Goal: Information Seeking & Learning: Find specific fact

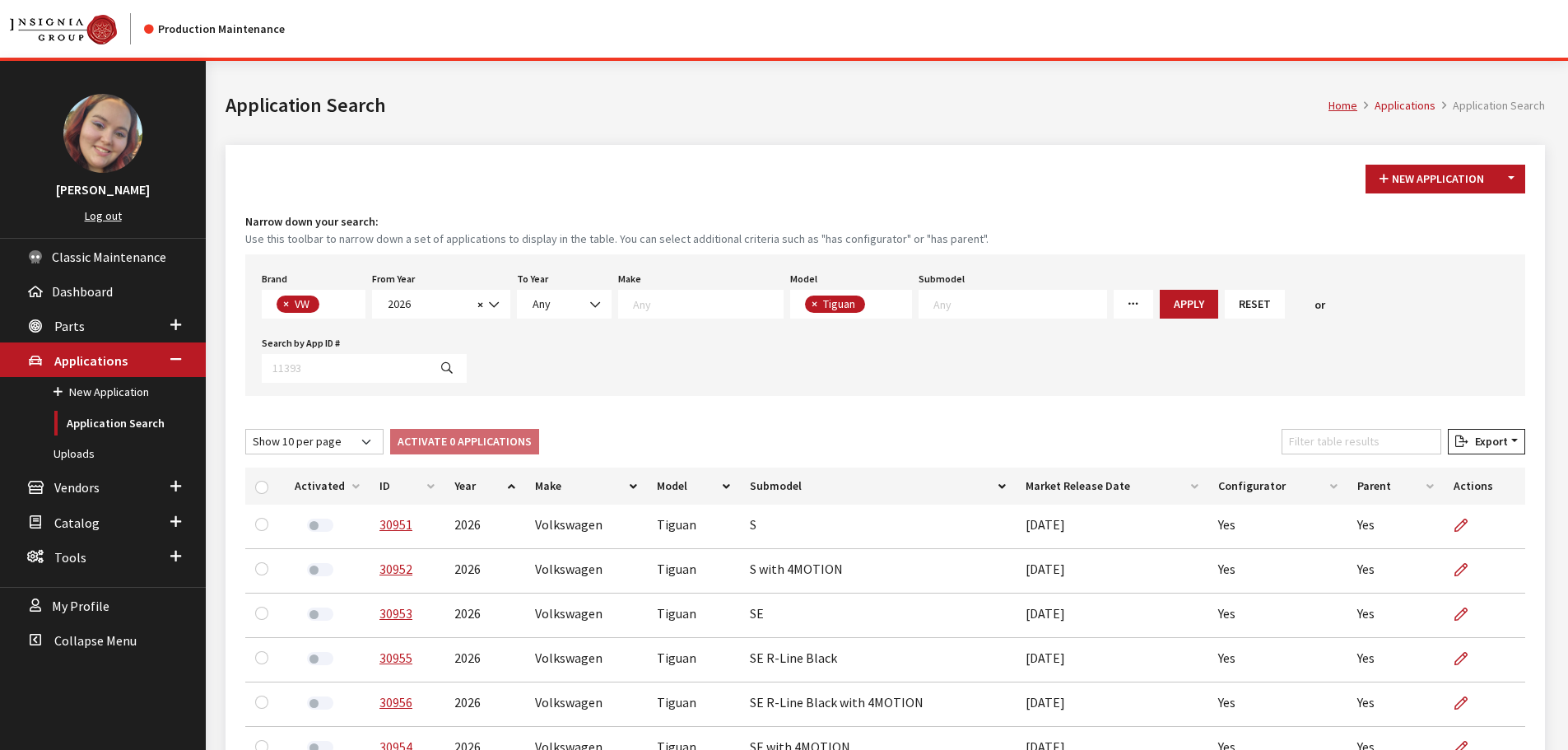
scroll to position [74, 0]
click at [280, 303] on button "×" at bounding box center [285, 304] width 17 height 18
select select
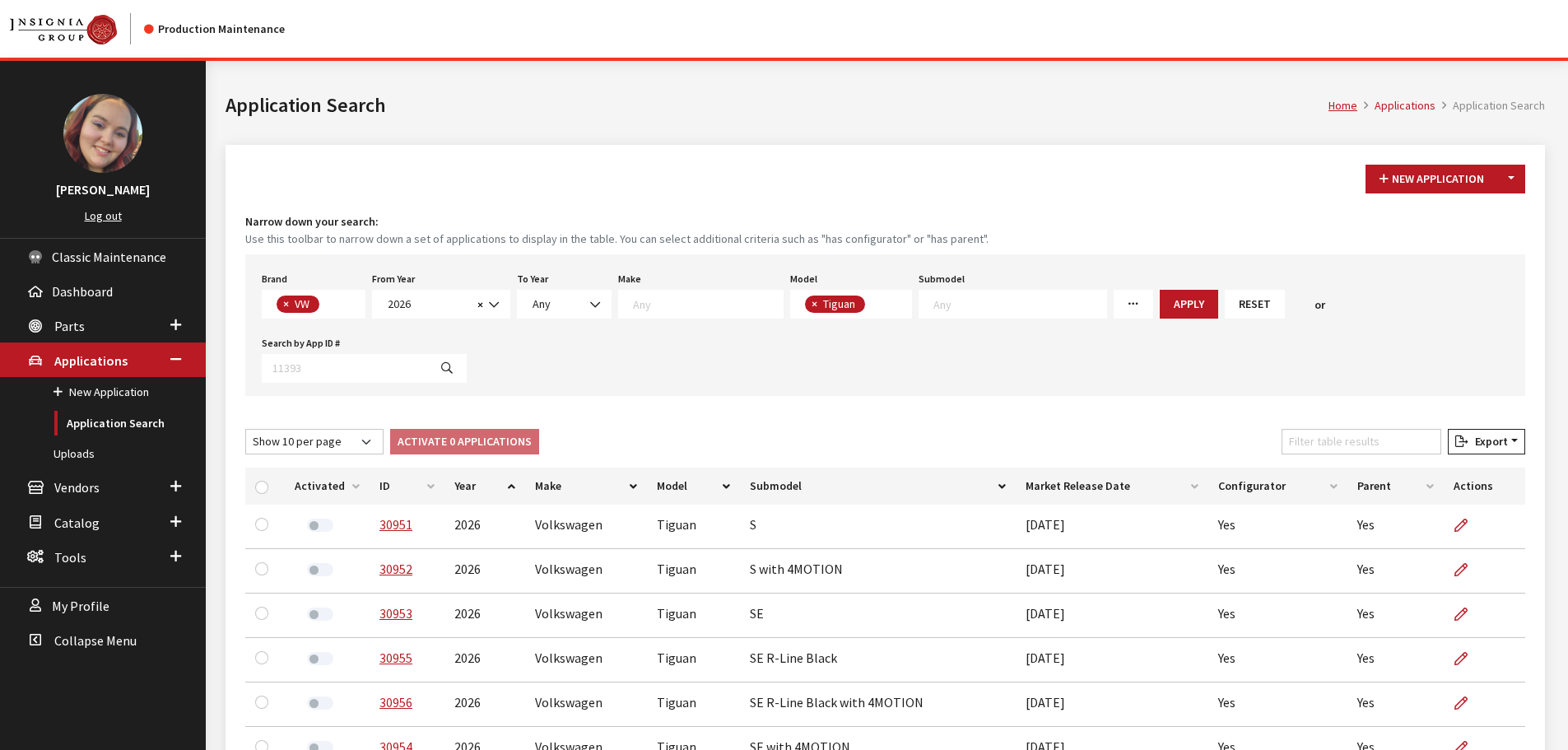
select select
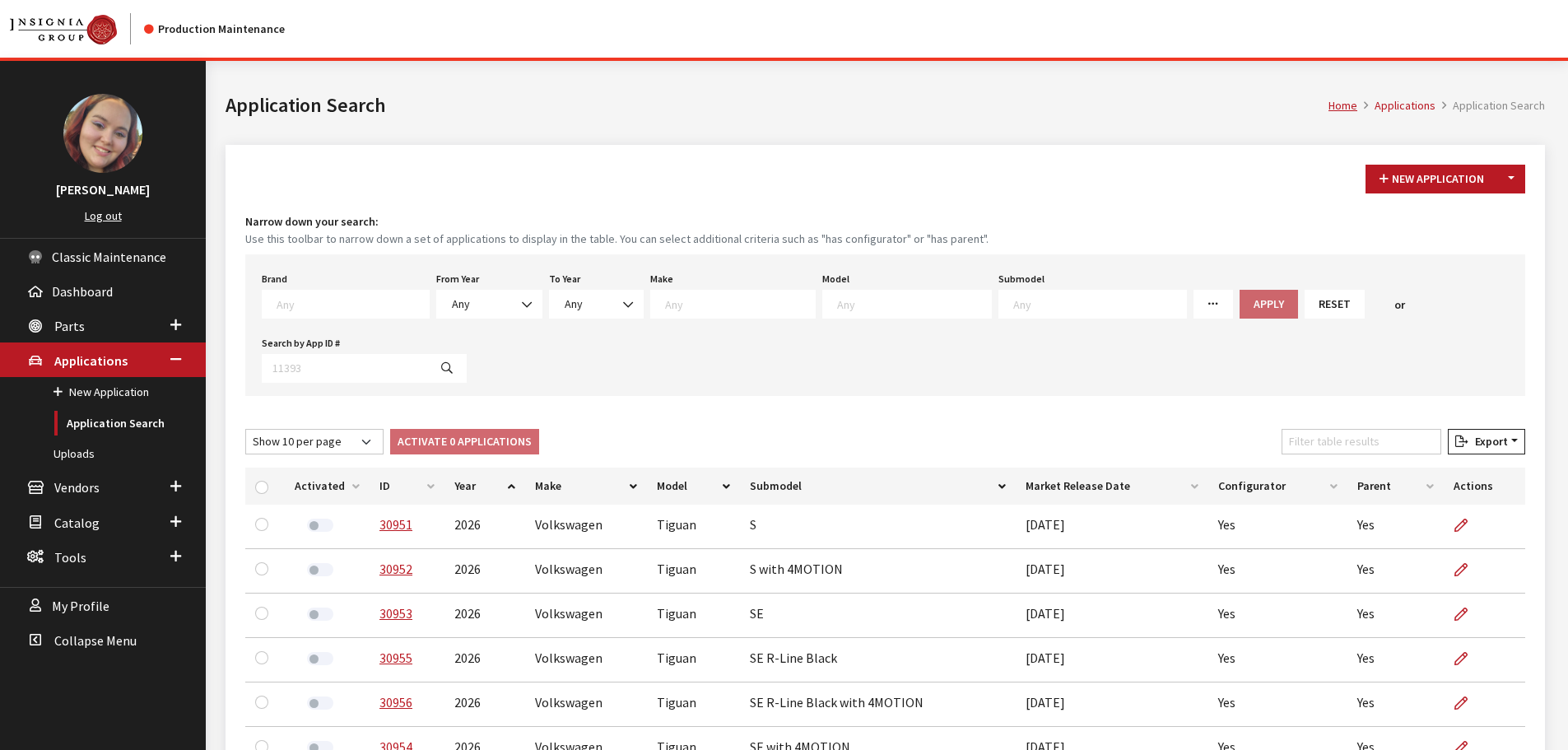
scroll to position [454, 0]
click at [314, 302] on textarea "Search" at bounding box center [352, 304] width 152 height 15
type textarea "wea"
click at [574, 358] on div "Brand Any Acura Alfa Romeo Audi Bentley BMW DoubleTake Ford GM Honda Hyundai In…" at bounding box center [885, 325] width 1280 height 142
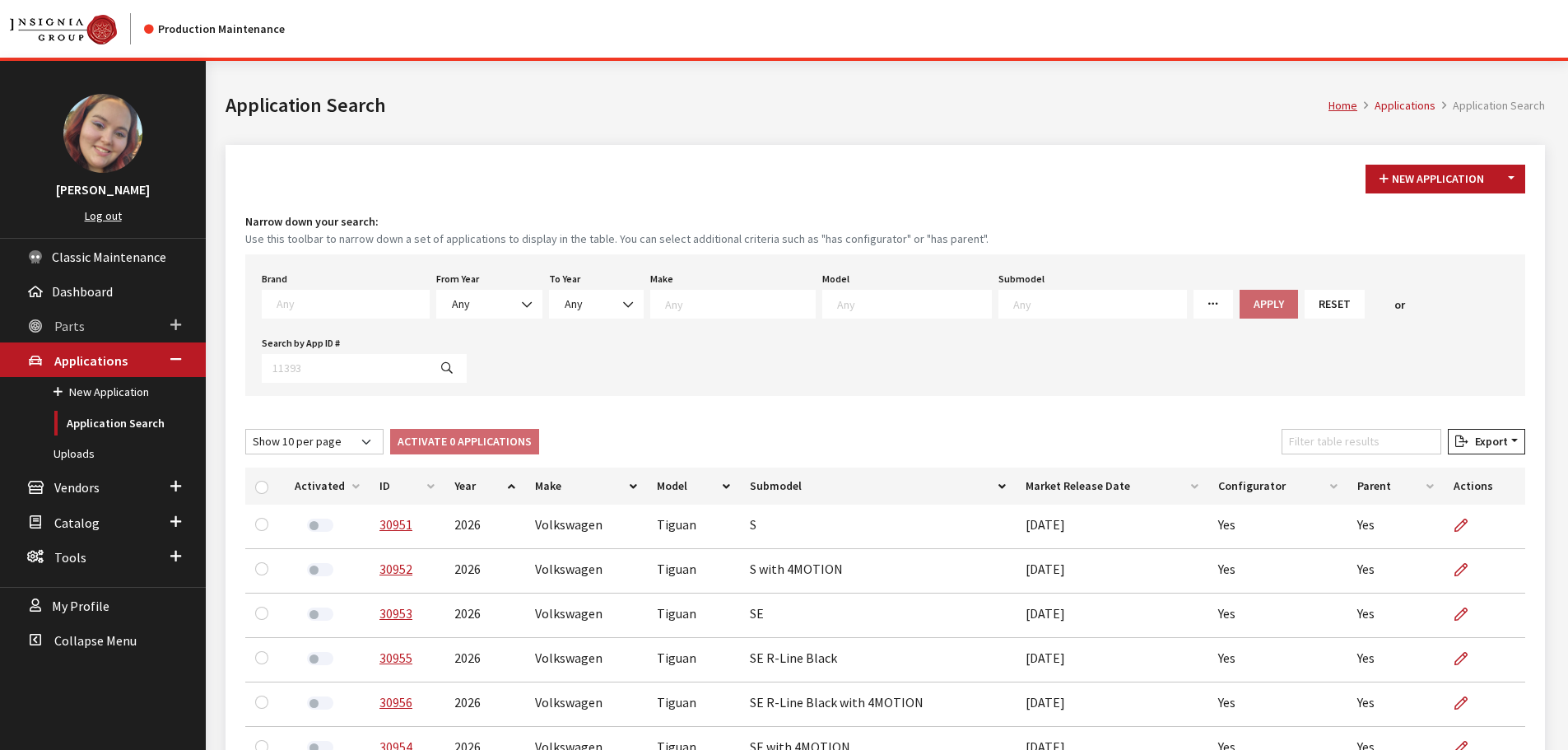
click at [85, 316] on link "Parts" at bounding box center [102, 324] width 206 height 34
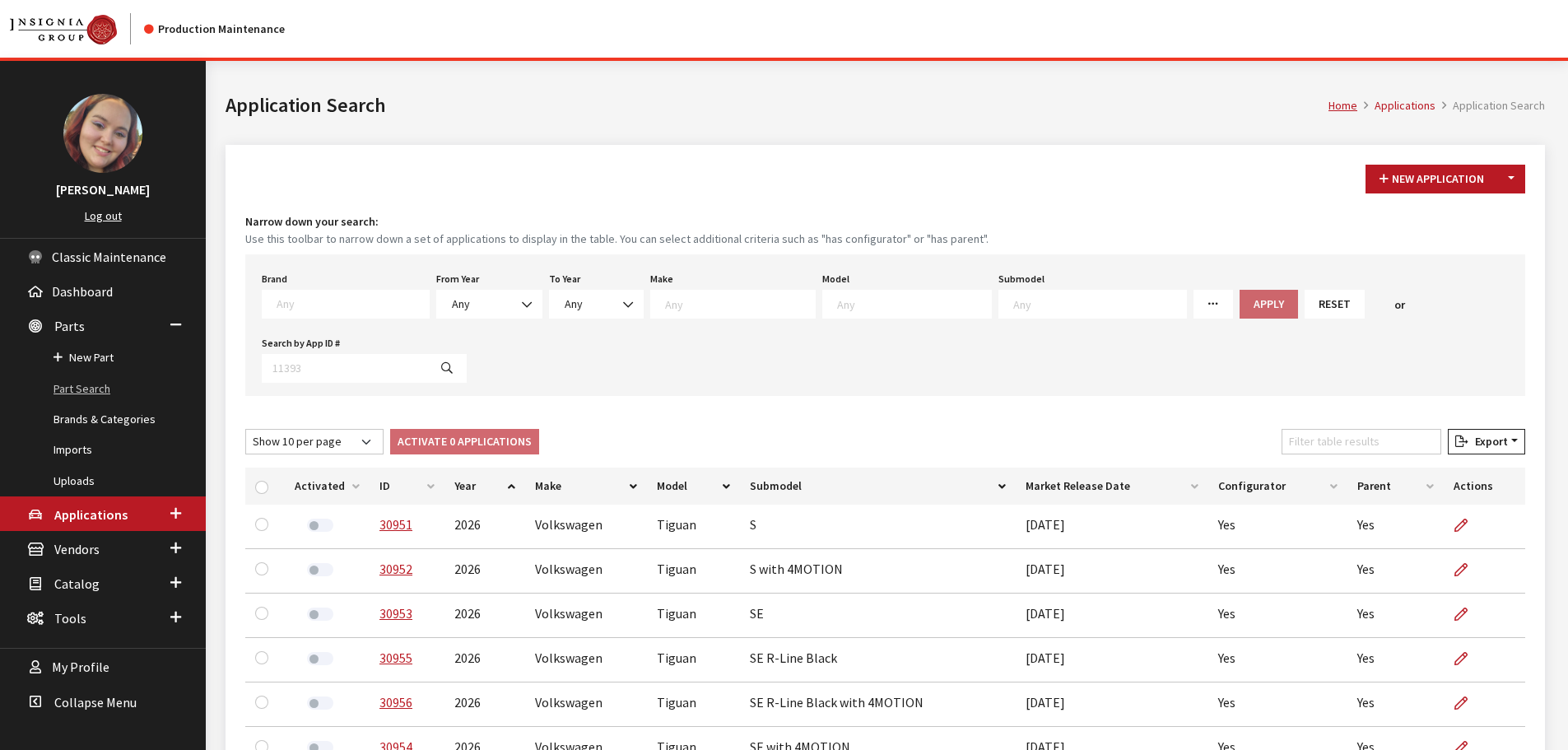
click at [78, 381] on link "Part Search" at bounding box center [102, 389] width 206 height 31
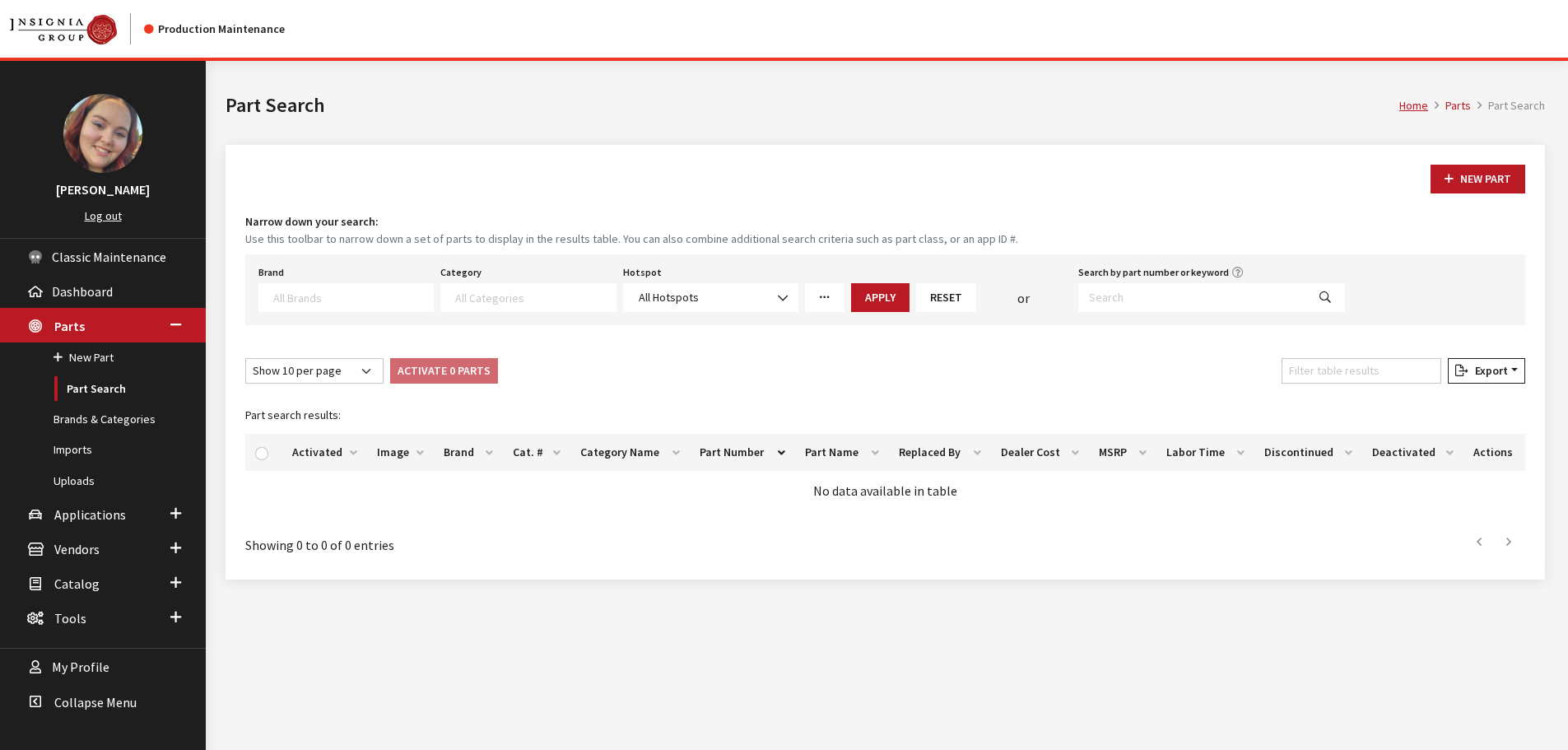
select select
click at [355, 305] on span at bounding box center [346, 297] width 175 height 29
type textarea "wea"
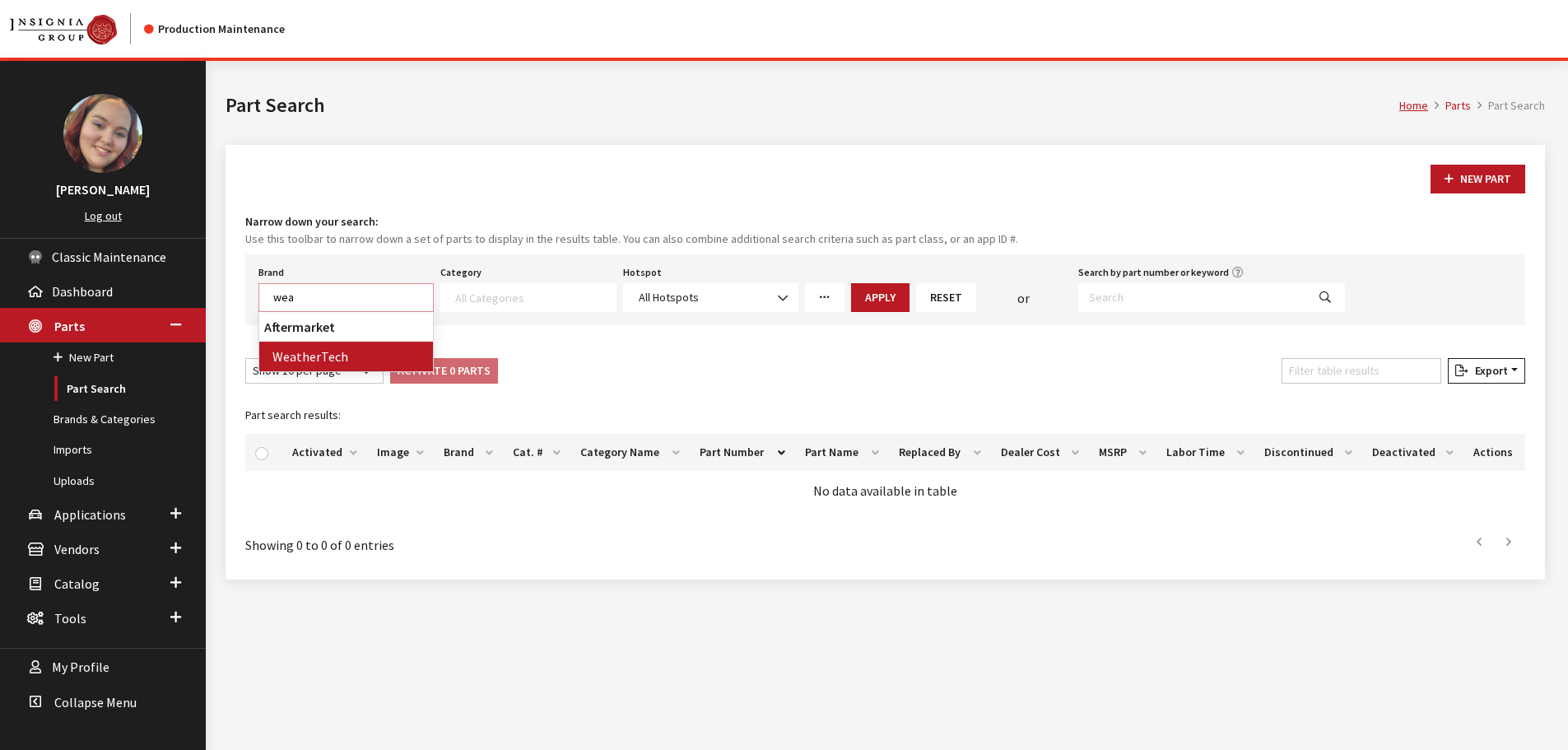
select select "94"
click at [555, 293] on textarea "Search" at bounding box center [535, 297] width 159 height 15
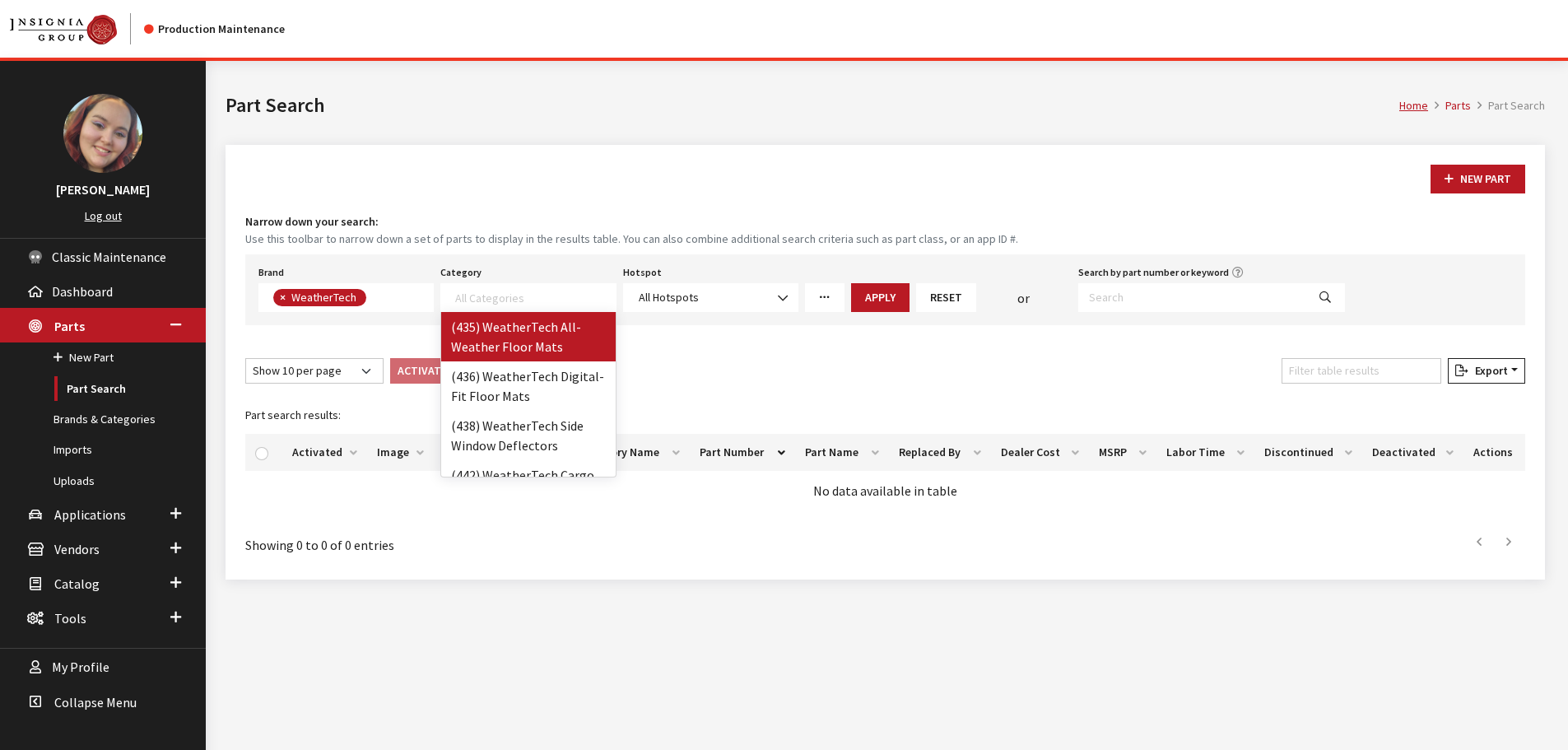
select select "308"
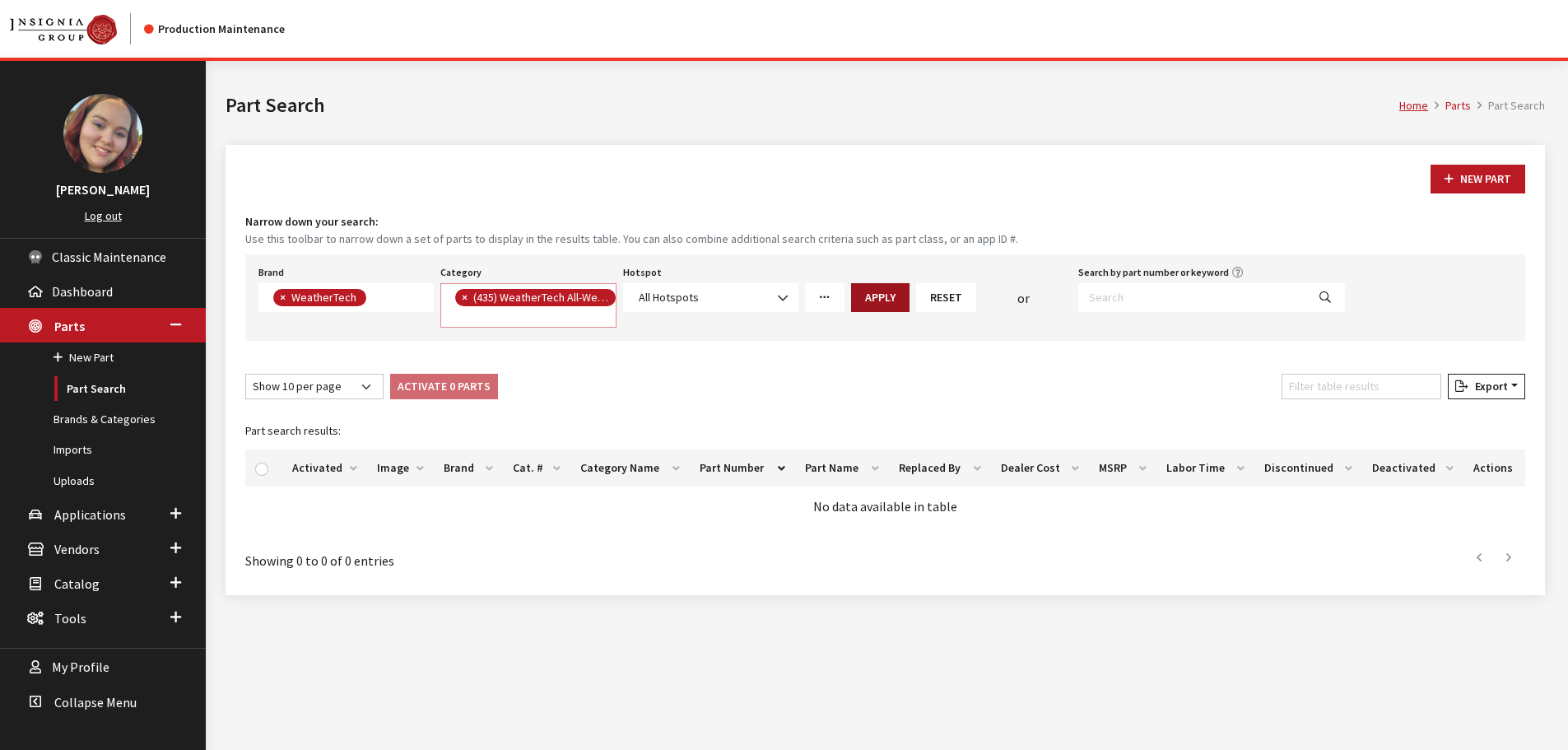
click at [881, 290] on button "Apply" at bounding box center [880, 297] width 59 height 29
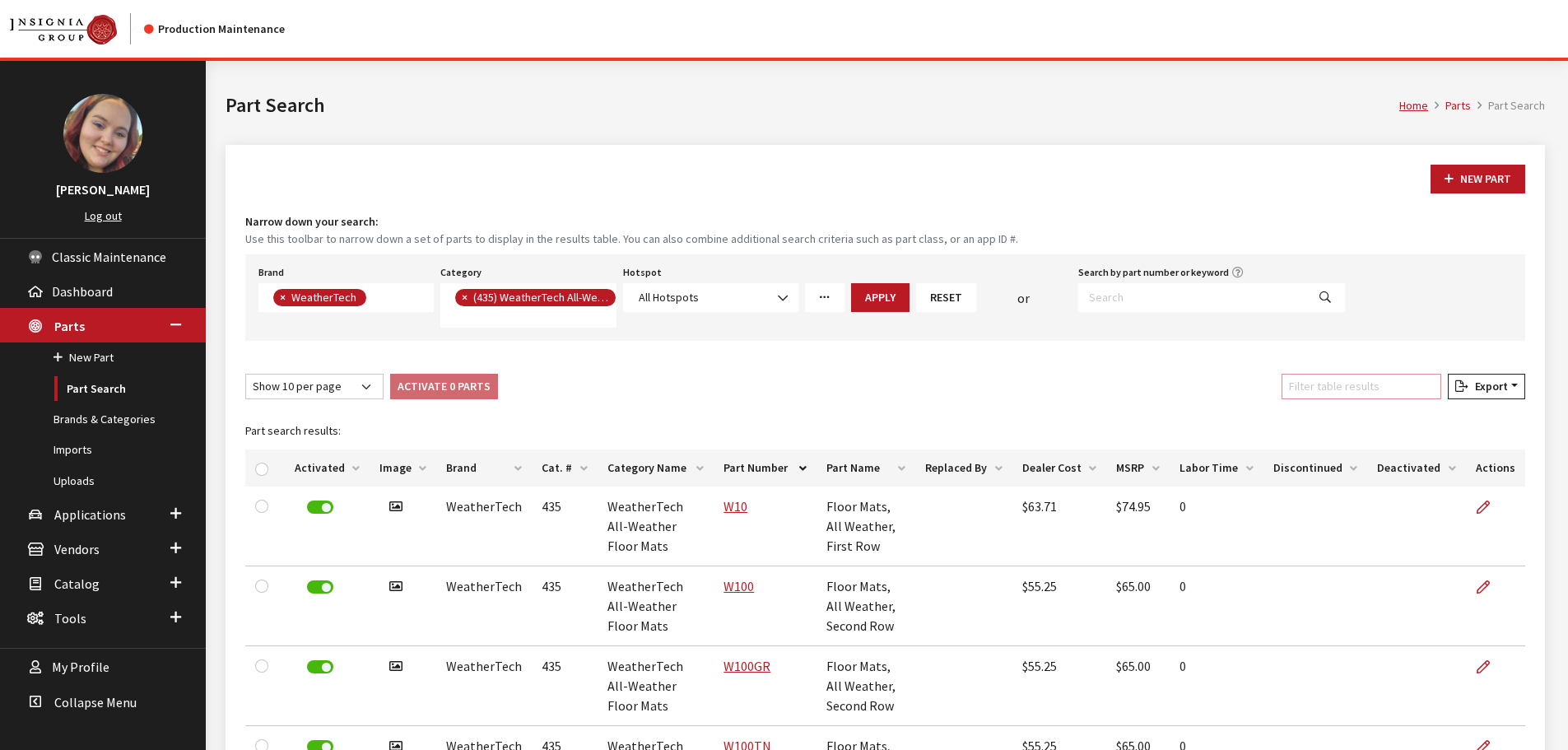
click at [1323, 387] on input "Filter table results" at bounding box center [1361, 386] width 159 height 25
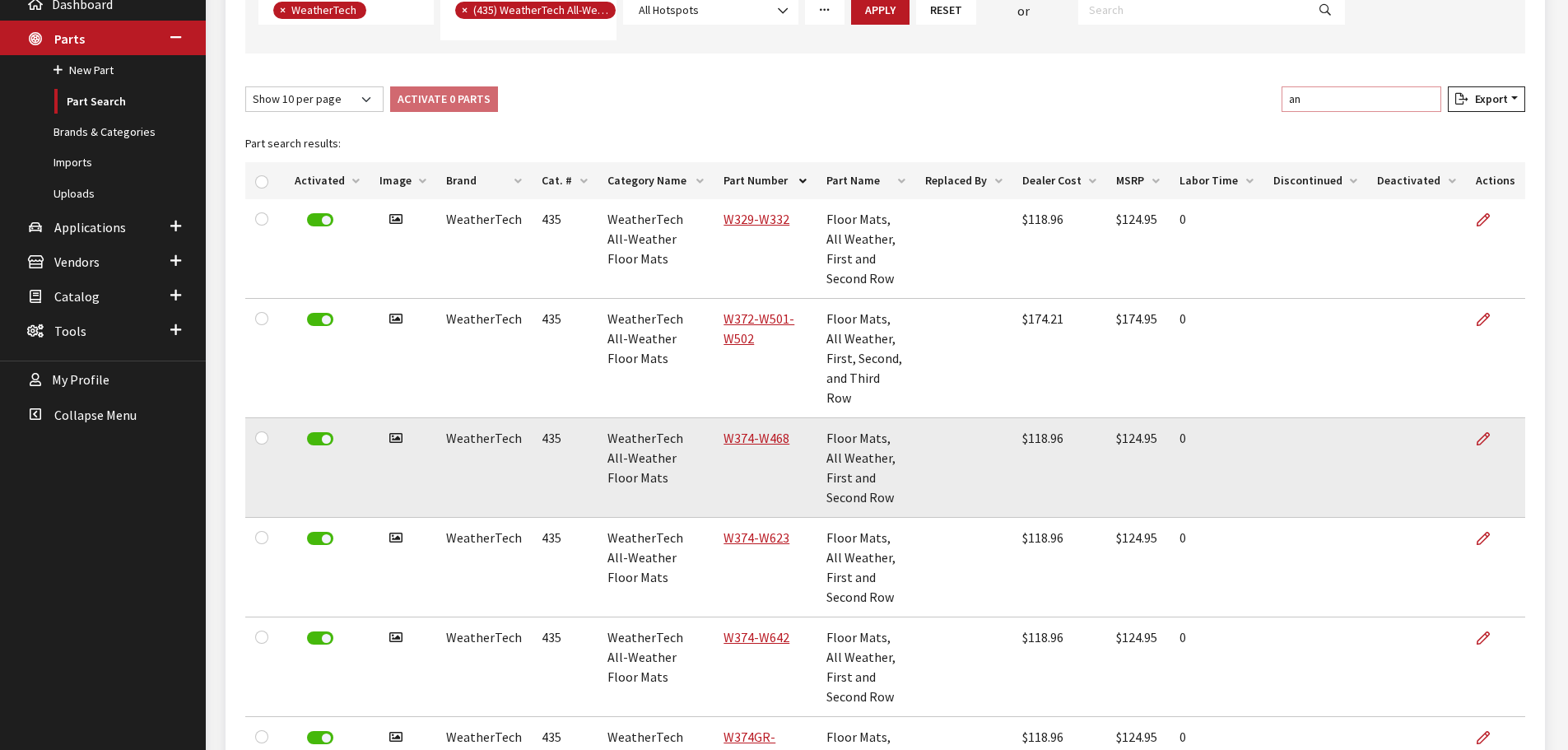
scroll to position [0, 0]
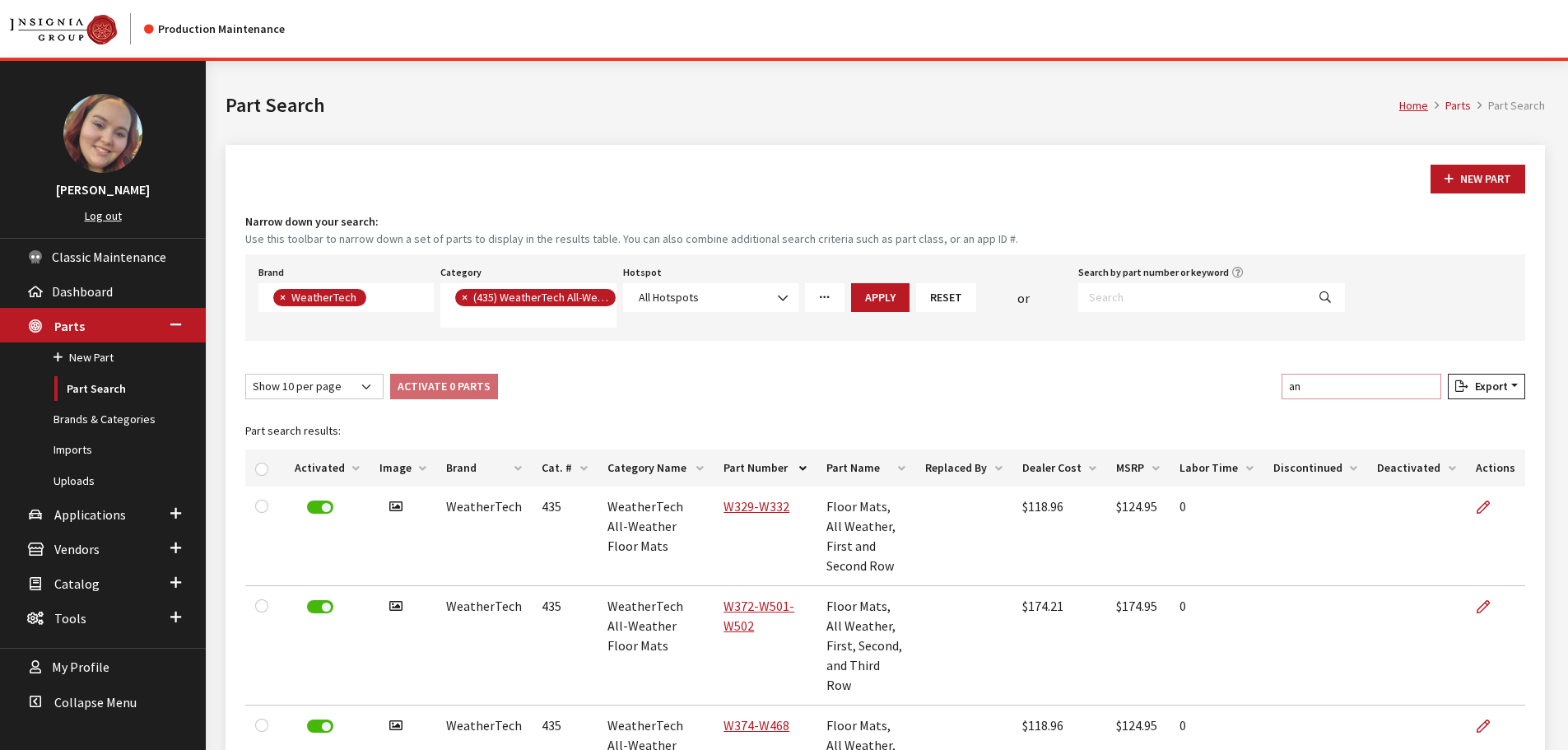
type input "an"
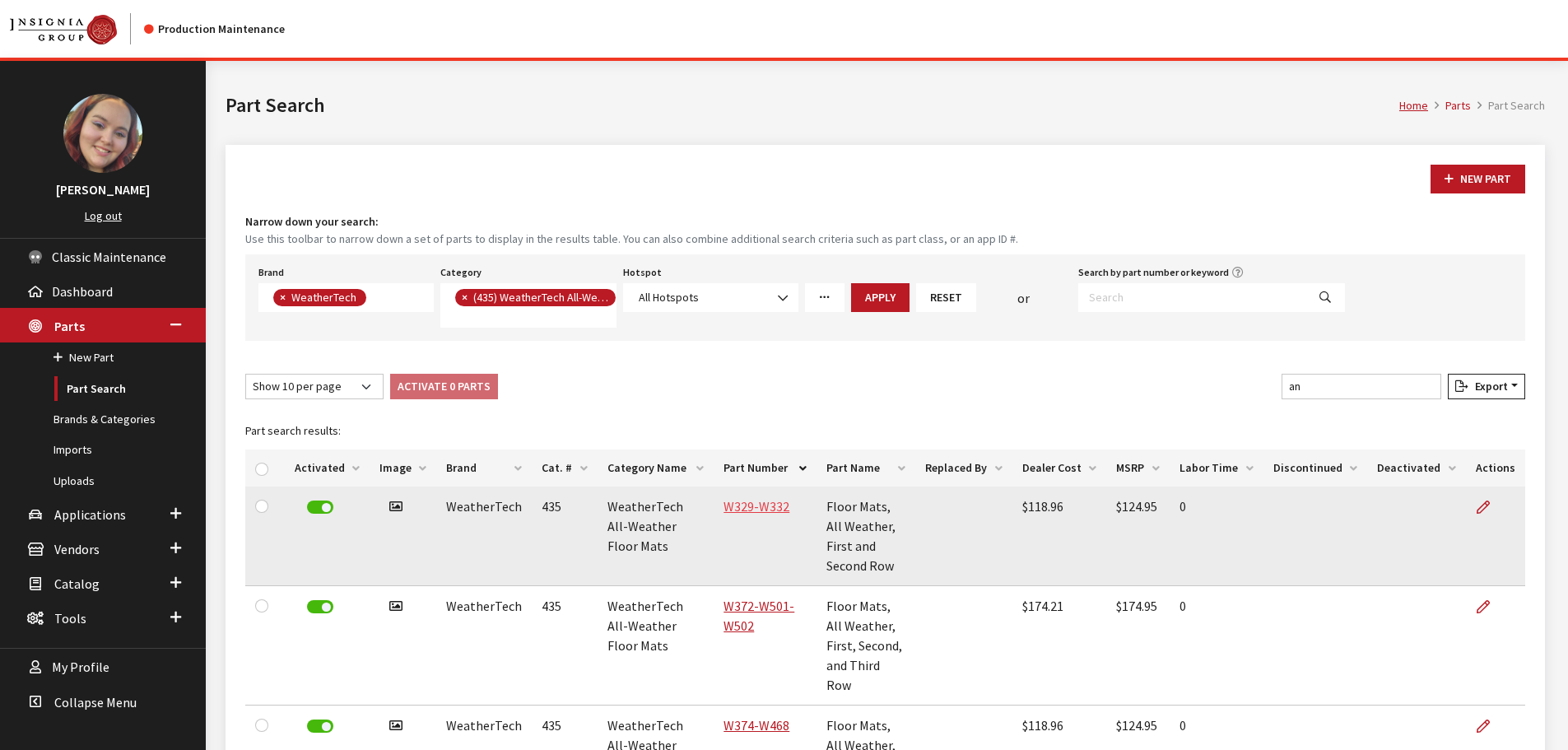
click at [745, 501] on link "W329-W332" at bounding box center [757, 507] width 66 height 17
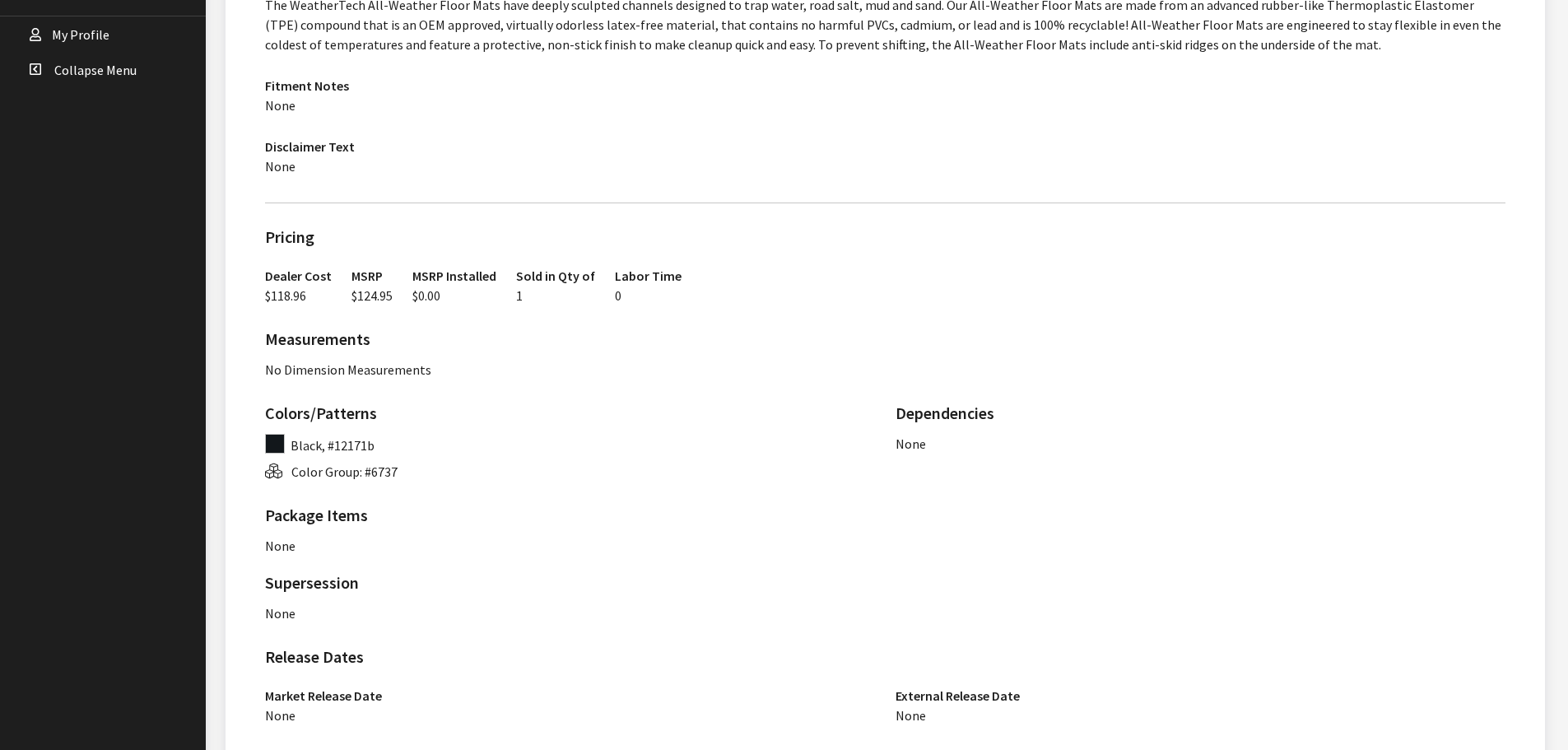
scroll to position [957, 0]
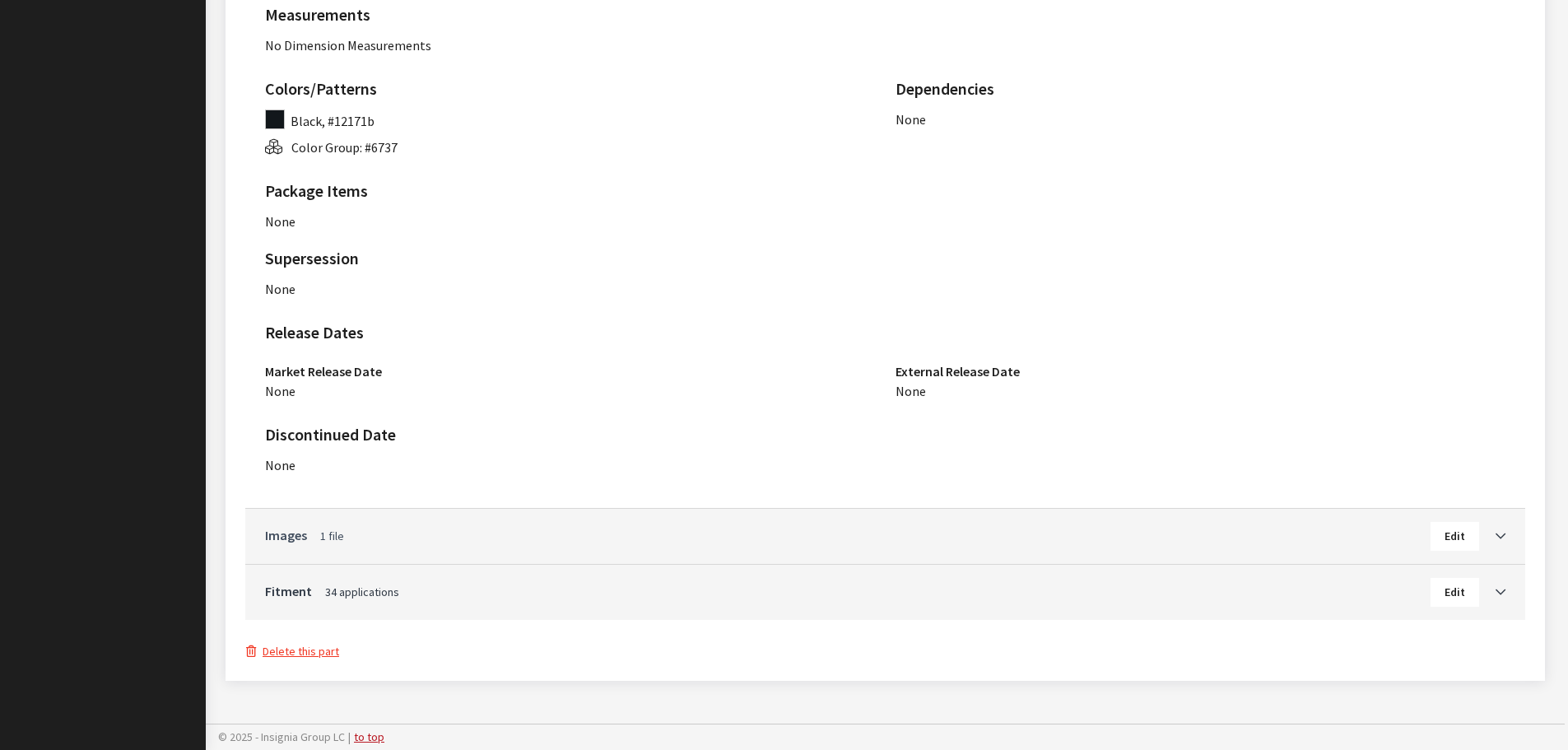
click at [1027, 526] on link "Images 1 file" at bounding box center [848, 535] width 1166 height 20
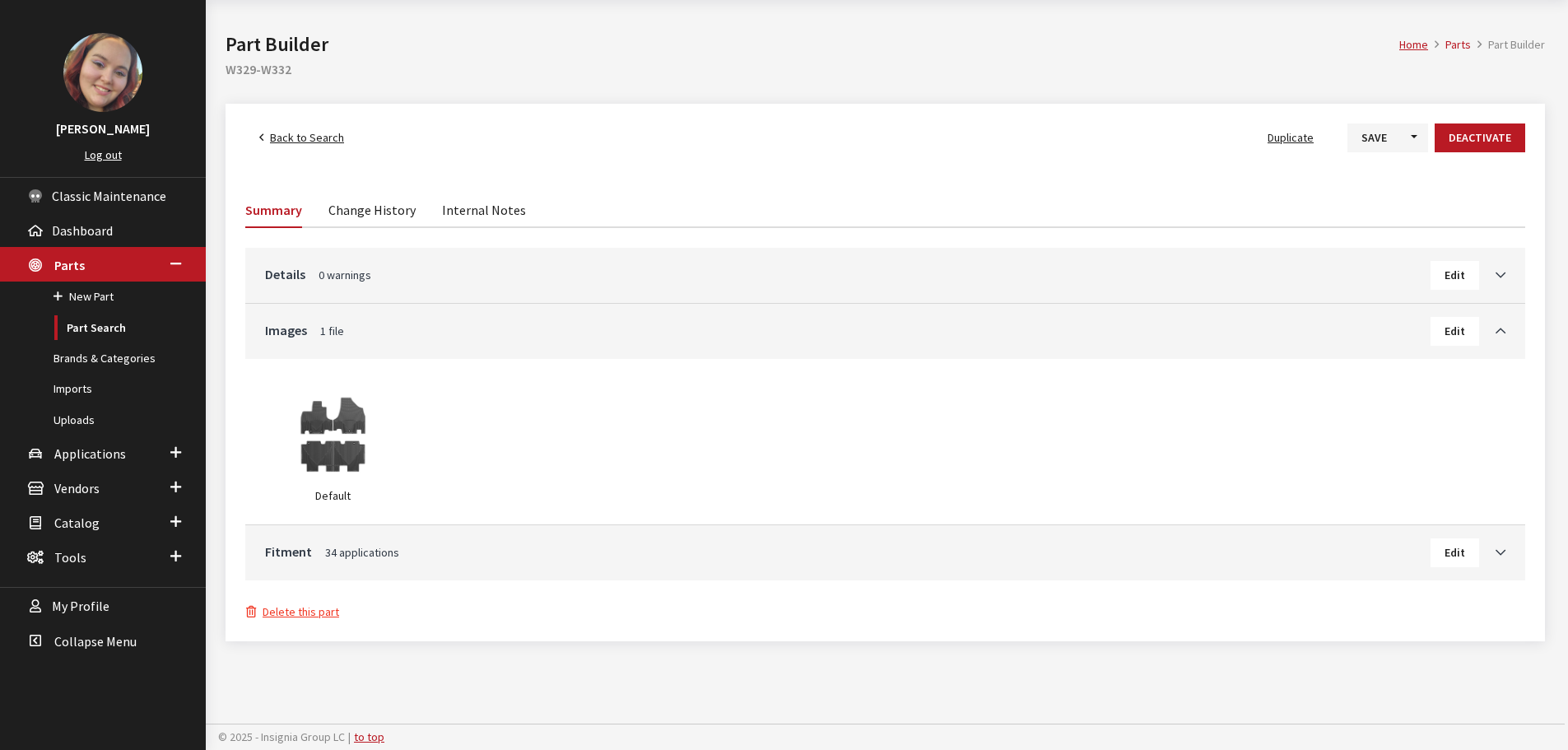
scroll to position [61, 0]
click at [1021, 565] on h3 "Fitment 34 applications Edit" at bounding box center [886, 552] width 1241 height 29
click at [1022, 552] on link "Fitment 34 applications" at bounding box center [848, 551] width 1166 height 20
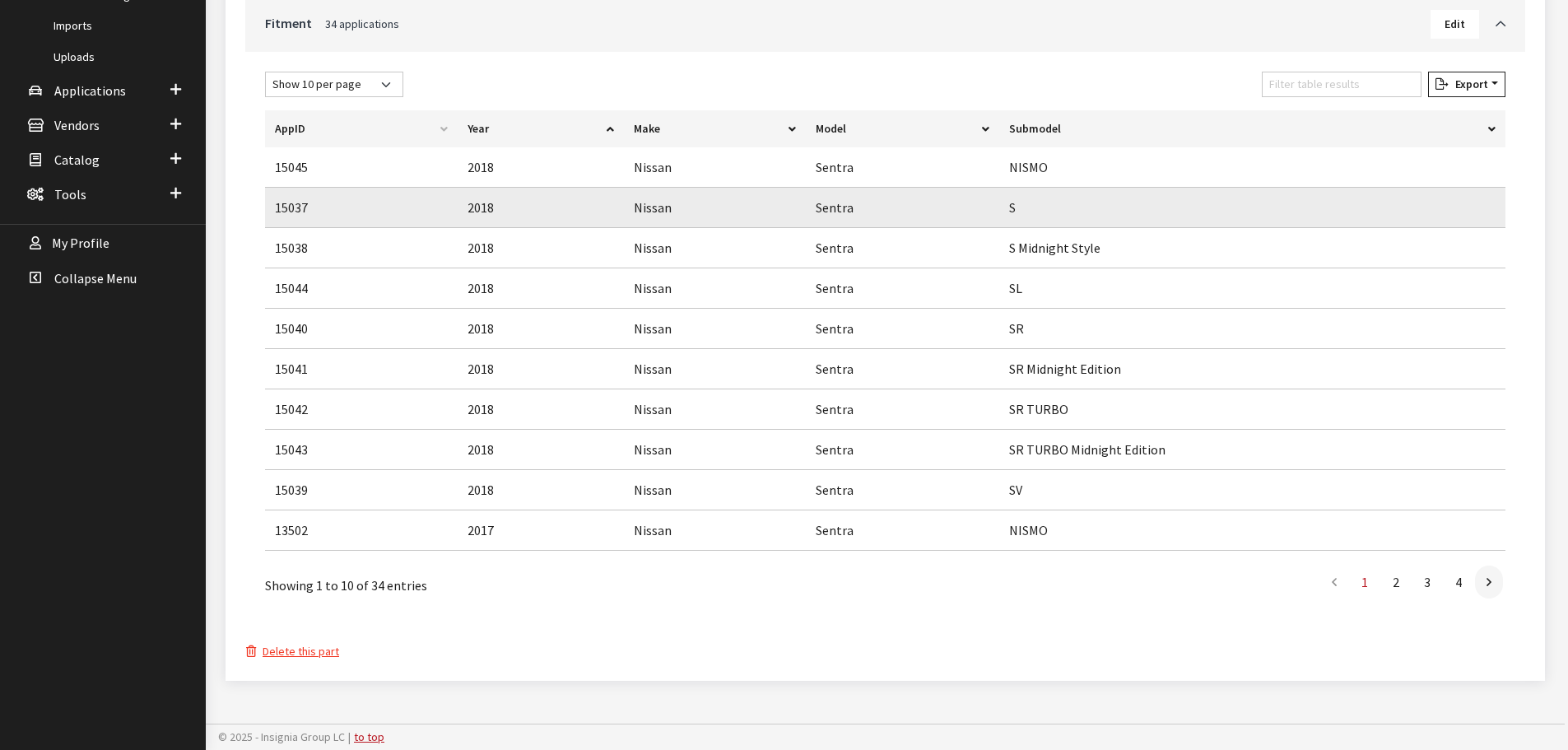
scroll to position [0, 0]
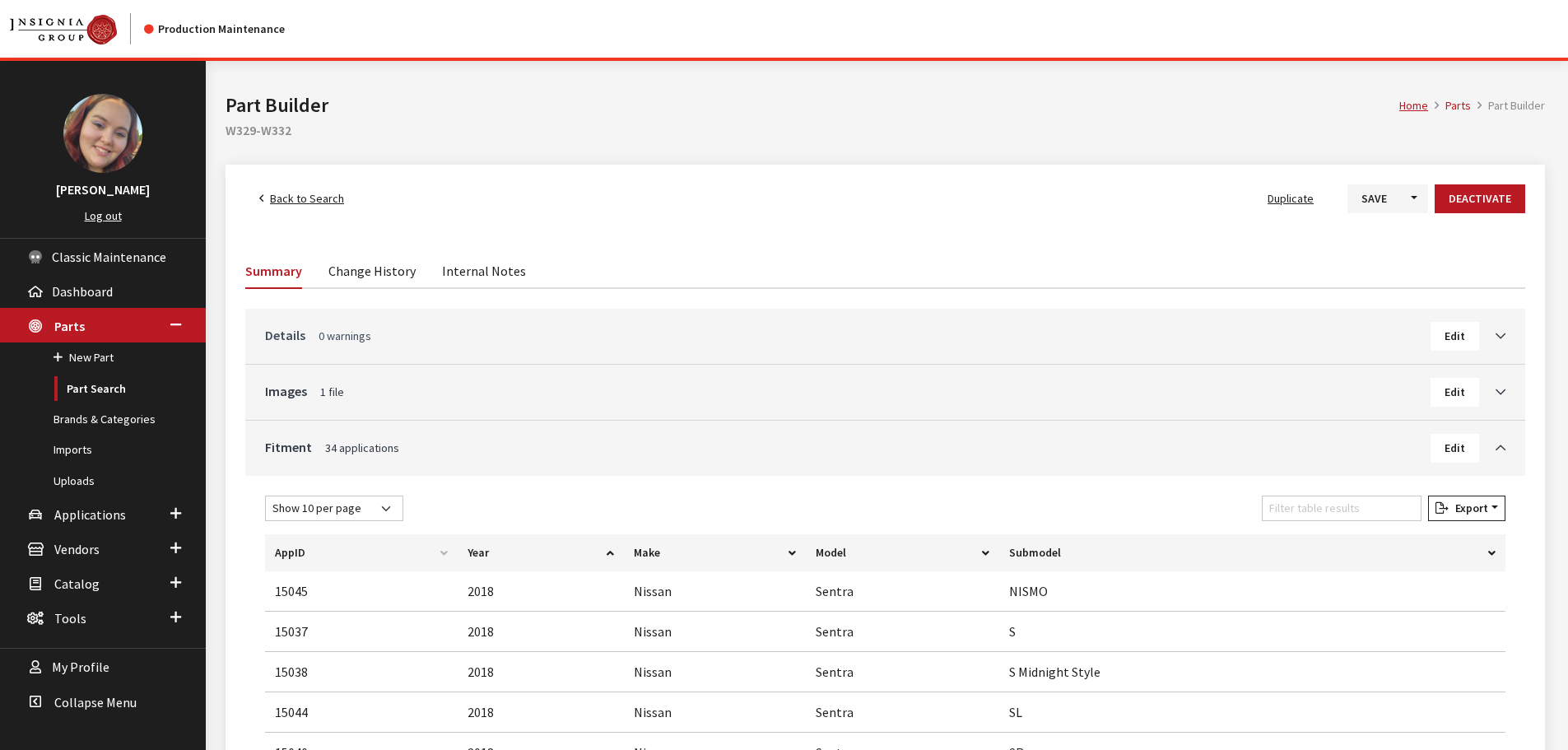
click at [693, 344] on link "Details 0 warnings" at bounding box center [848, 334] width 1166 height 20
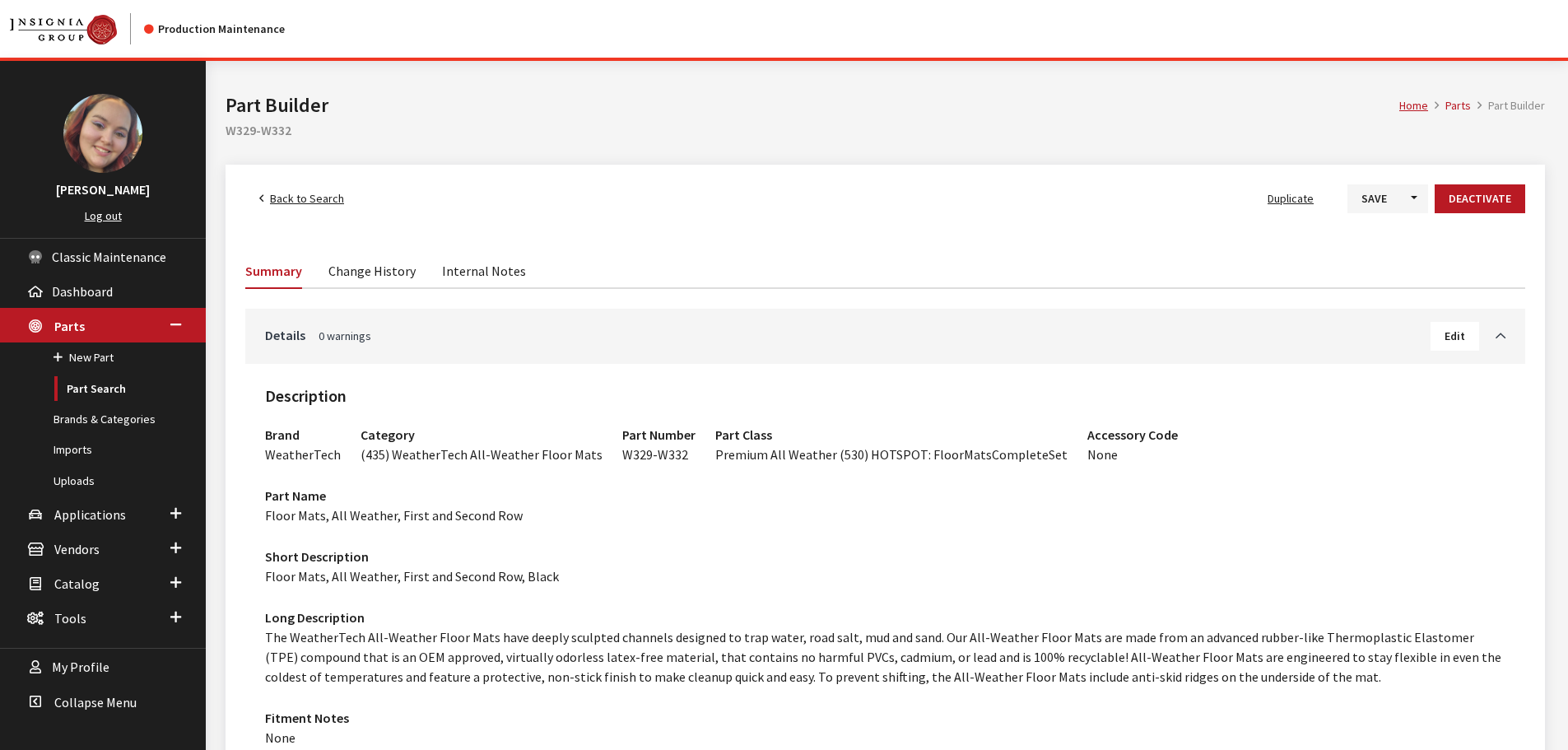
click at [295, 191] on span "Back to Search" at bounding box center [307, 198] width 75 height 15
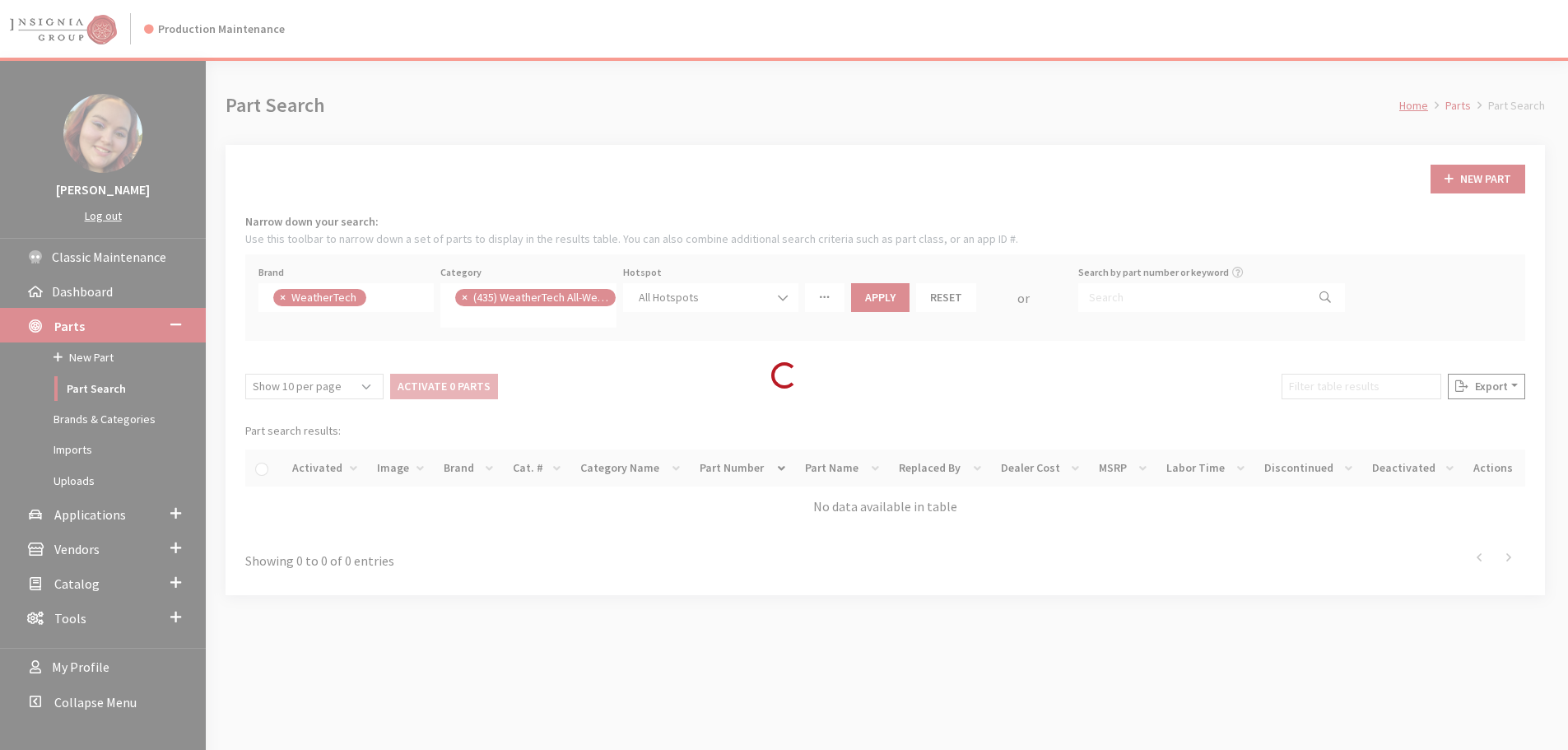
scroll to position [15, 0]
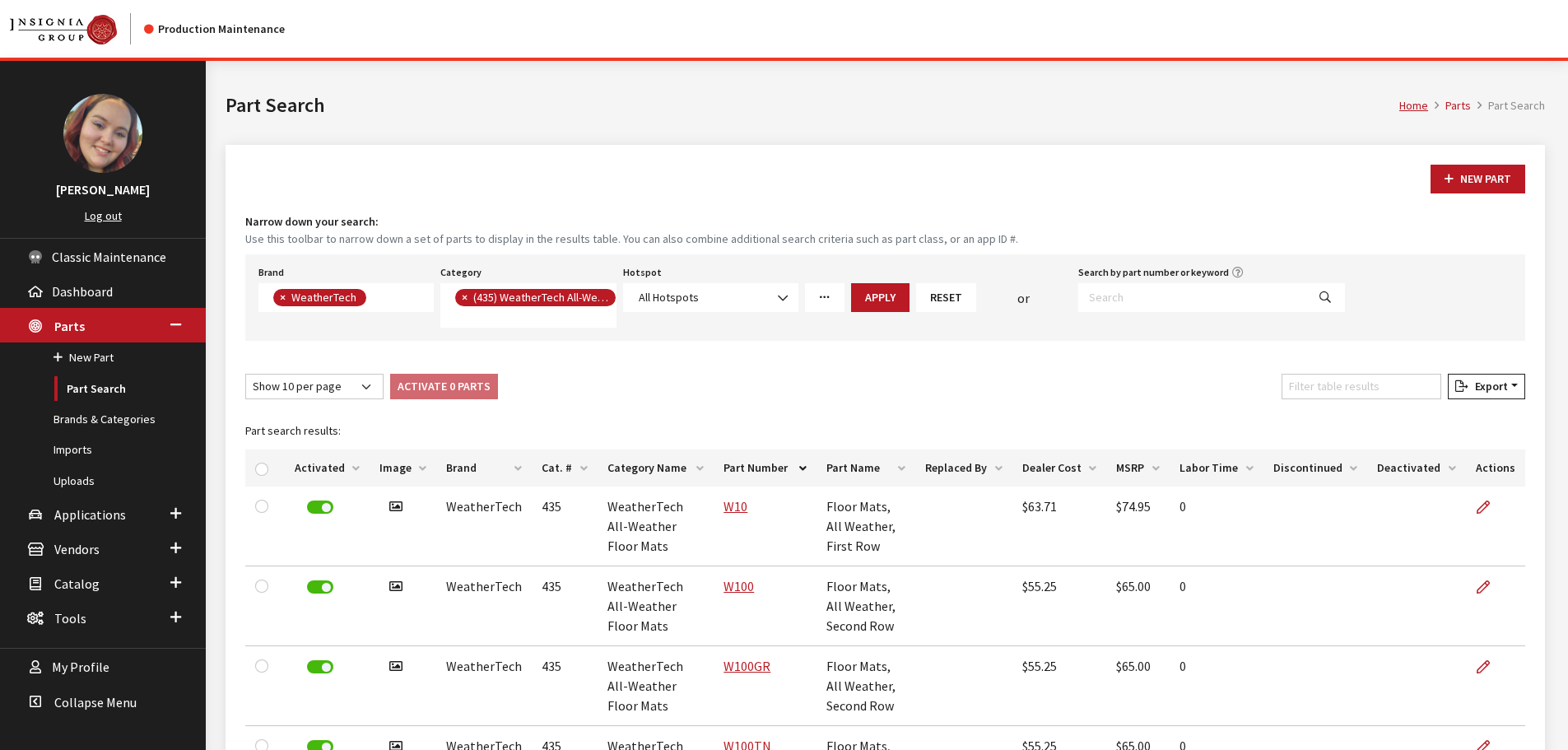
click at [817, 146] on div "New Part Narrow down your search: Use this toolbar to narrow down a set of part…" at bounding box center [885, 750] width 1319 height 1209
click at [1098, 166] on div "New Part" at bounding box center [885, 179] width 1287 height 29
